Goal: Information Seeking & Learning: Learn about a topic

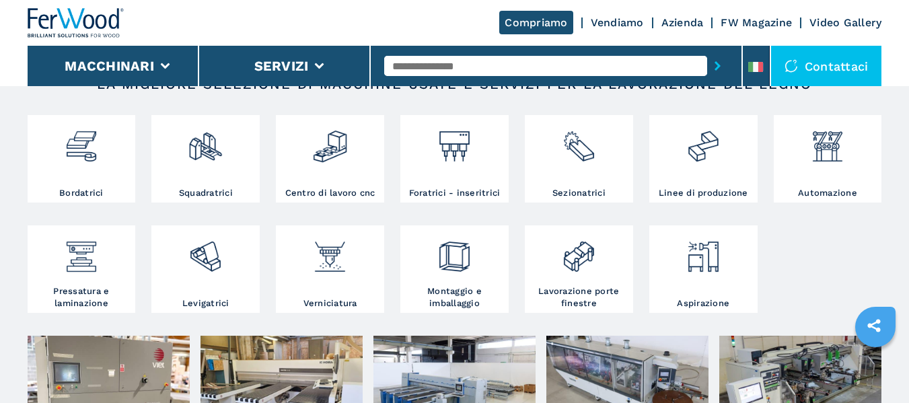
scroll to position [253, 0]
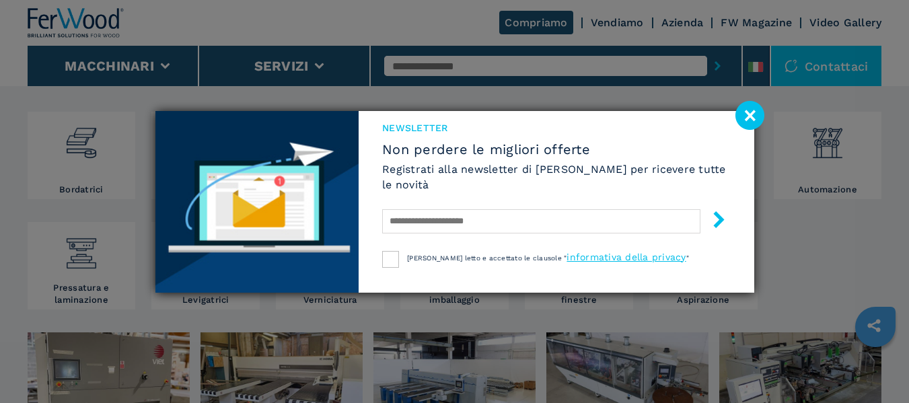
click at [749, 116] on image at bounding box center [749, 115] width 29 height 29
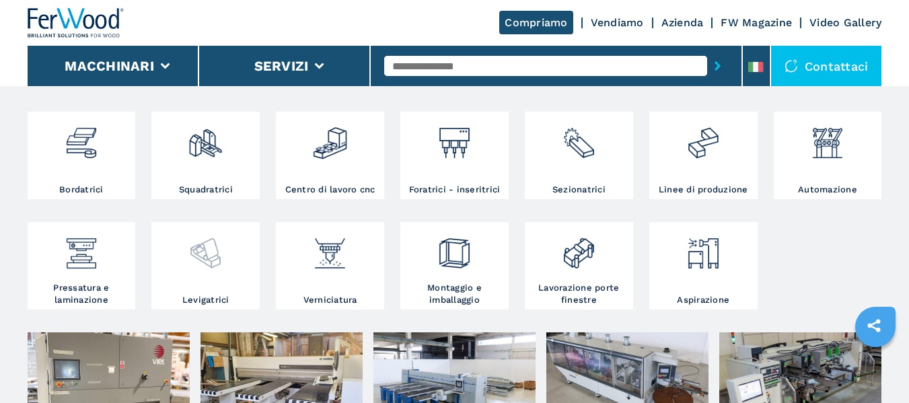
click at [212, 269] on img at bounding box center [206, 248] width 36 height 46
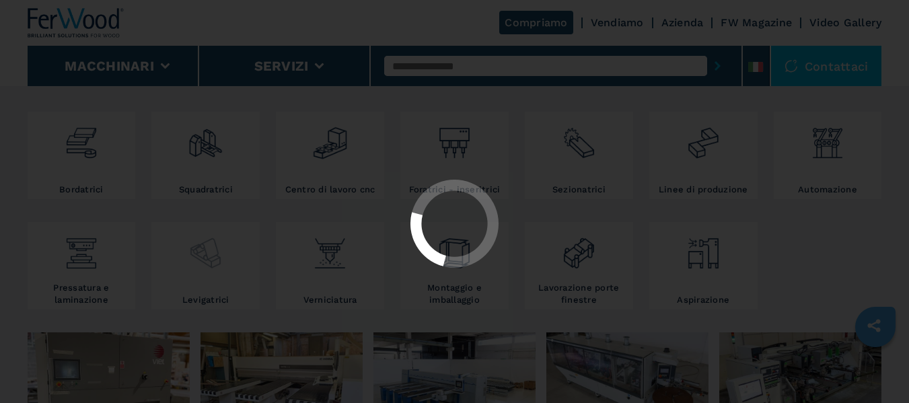
select select "**********"
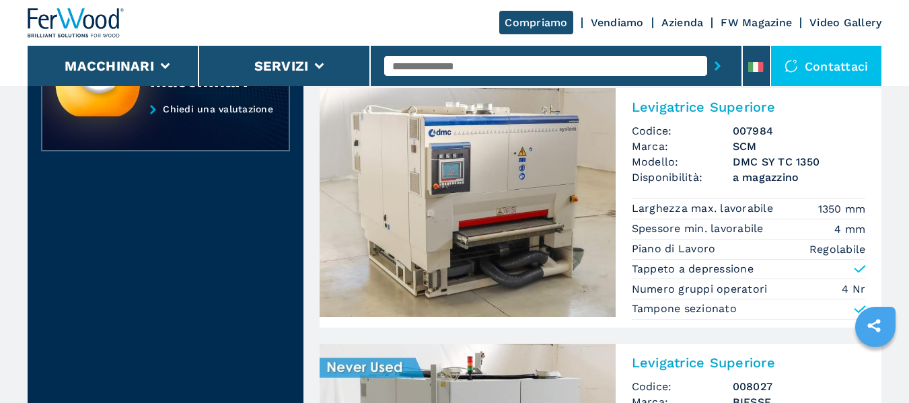
scroll to position [574, 0]
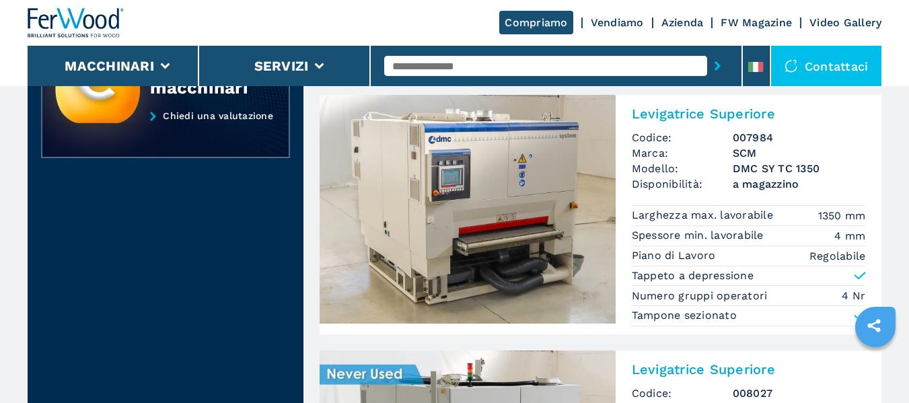
click at [579, 203] on img at bounding box center [468, 209] width 296 height 229
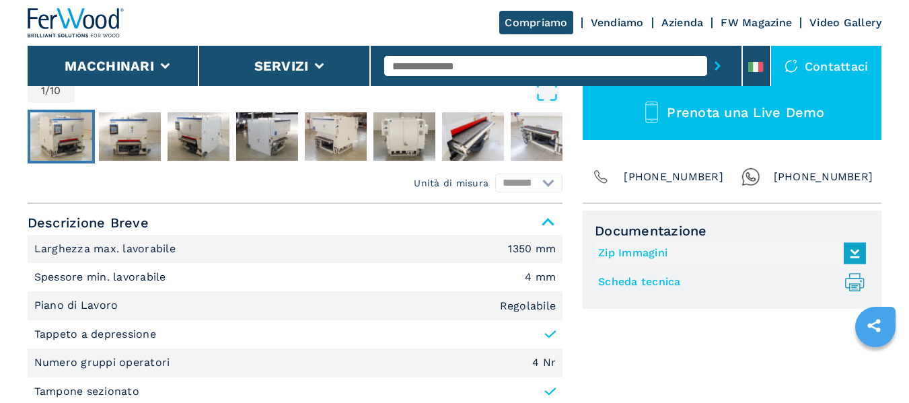
scroll to position [474, 0]
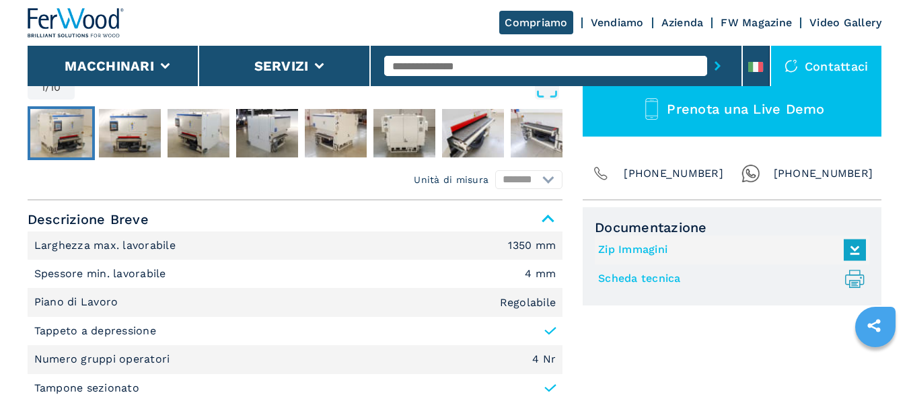
click at [649, 250] on link "Zip Immagini" at bounding box center [728, 250] width 261 height 22
click at [651, 277] on link "Scheda tecnica .prefix__st0{stroke-linecap:round;stroke-linejoin:round}.prefix_…" at bounding box center [728, 279] width 261 height 22
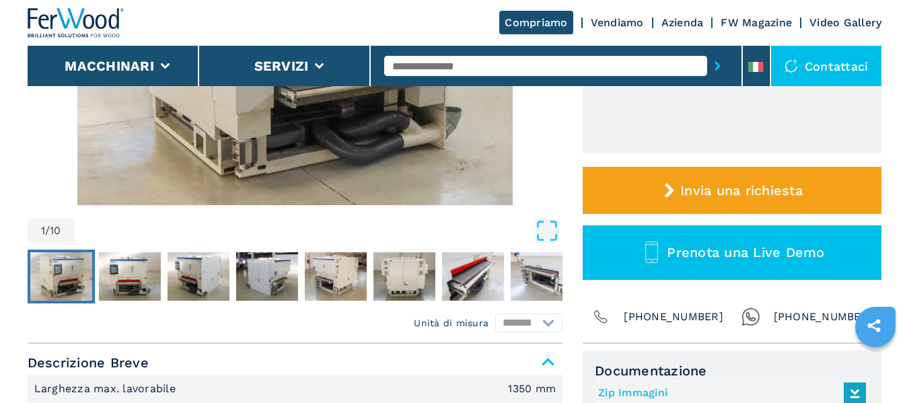
scroll to position [0, 0]
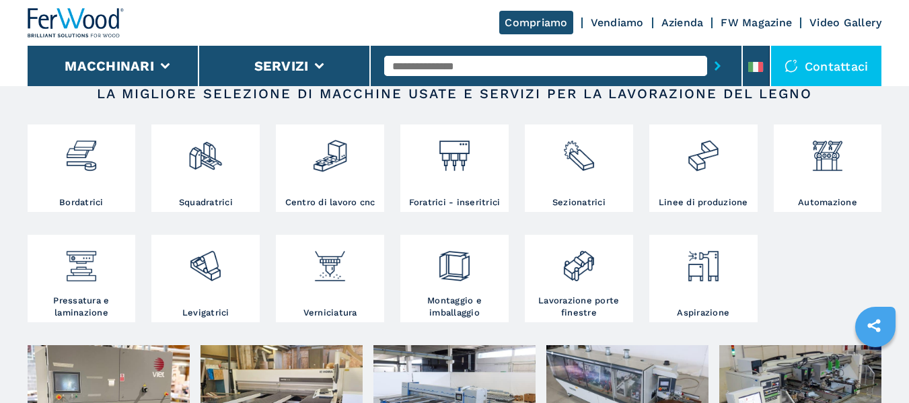
scroll to position [250, 0]
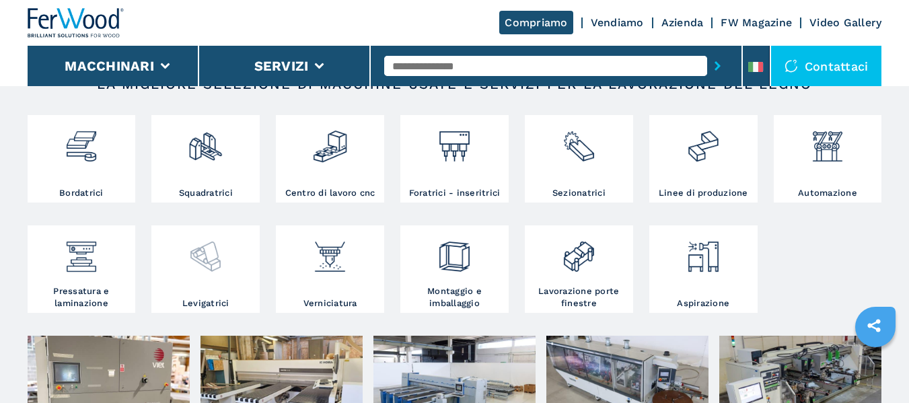
click at [217, 259] on img at bounding box center [206, 252] width 36 height 46
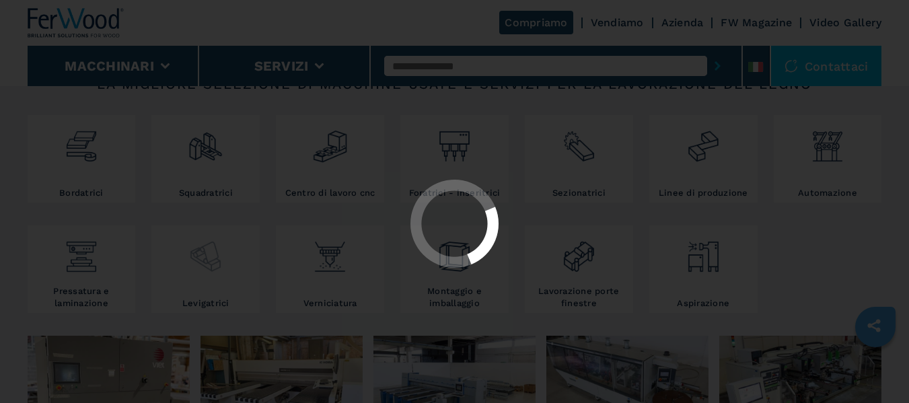
select select "**********"
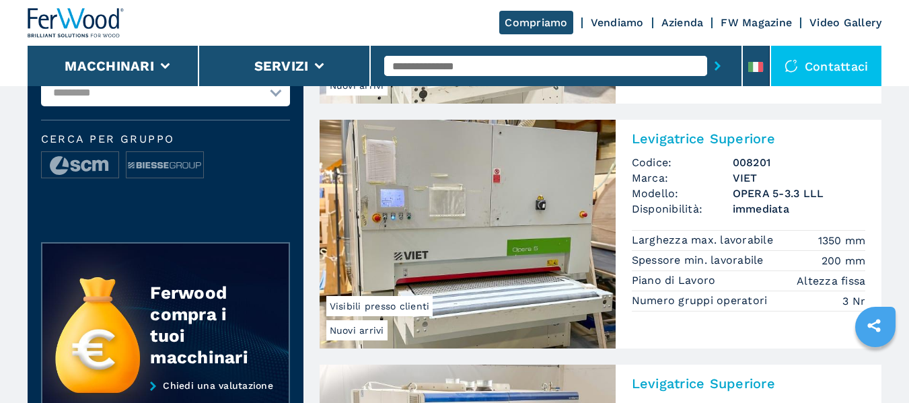
scroll to position [318, 0]
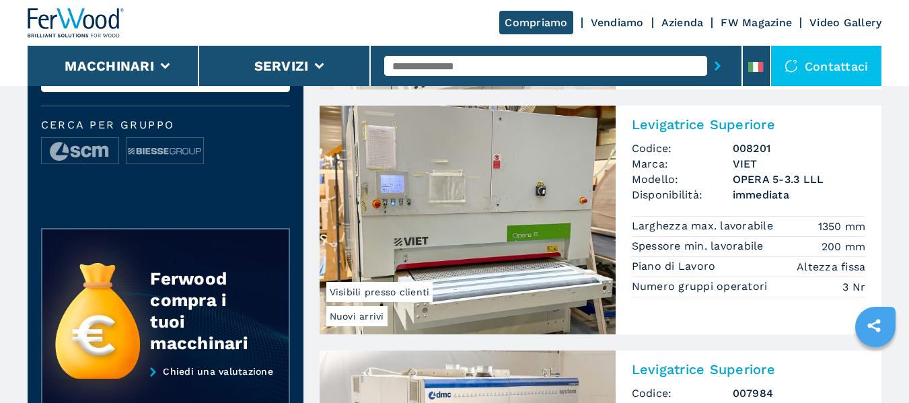
click at [491, 209] on img at bounding box center [468, 220] width 296 height 229
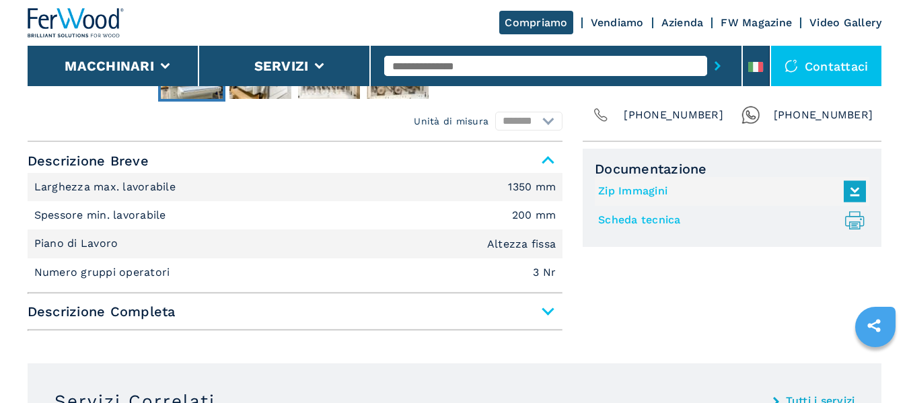
scroll to position [526, 0]
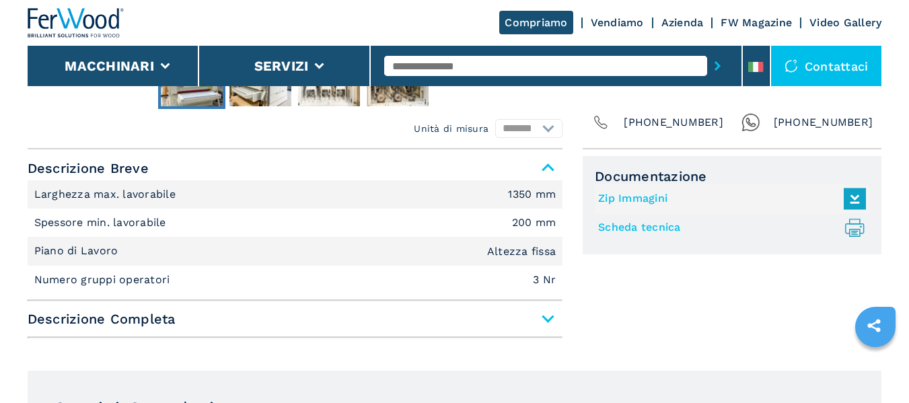
click at [546, 320] on span "Descrizione Completa" at bounding box center [295, 319] width 535 height 24
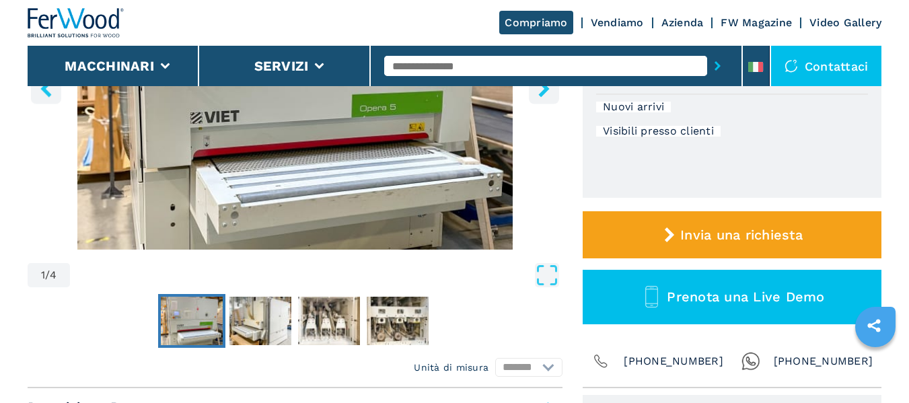
scroll to position [291, 0]
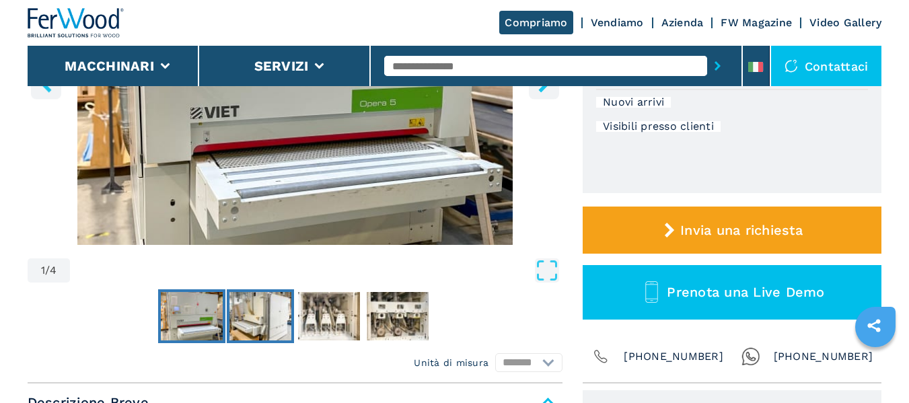
click at [264, 326] on img "Go to Slide 2" at bounding box center [260, 316] width 62 height 48
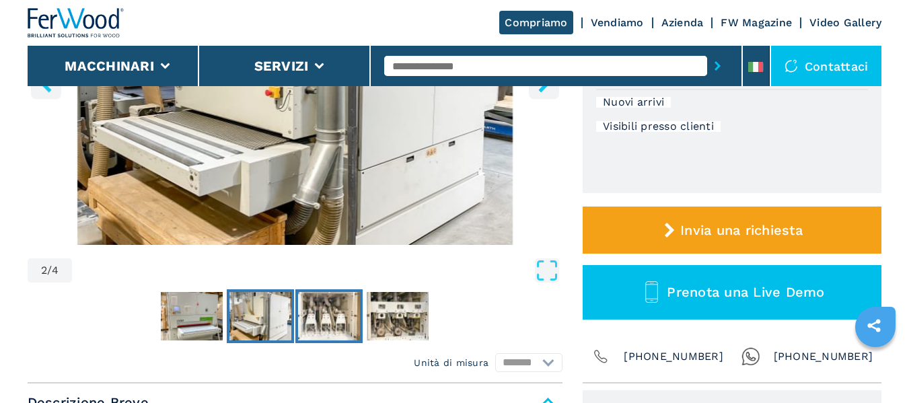
click at [316, 322] on img "Go to Slide 3" at bounding box center [329, 316] width 62 height 48
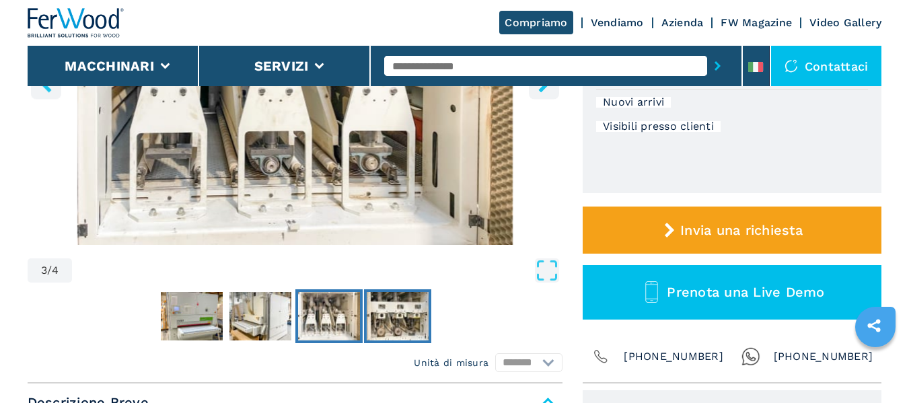
click at [403, 314] on img "Go to Slide 4" at bounding box center [398, 316] width 62 height 48
